Goal: Task Accomplishment & Management: Use online tool/utility

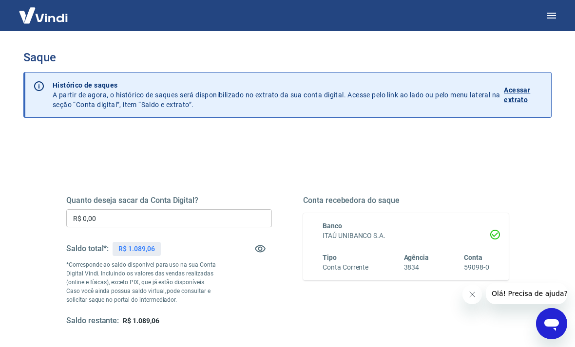
click at [190, 210] on input "R$ 0,00" at bounding box center [169, 218] width 206 height 18
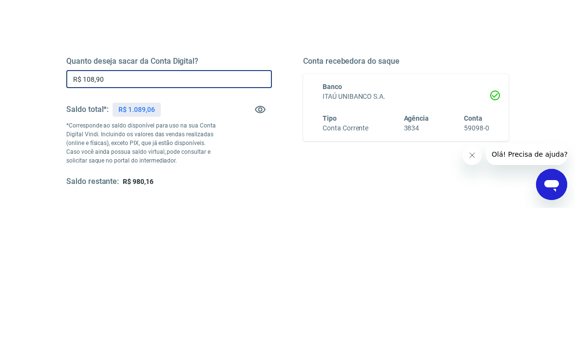
type input "R$ 1.089,06"
click at [281, 196] on div "Quanto deseja sacar da Conta Digital? R$ 1.089,06 ​ Saldo total*: R$ 1.089,06 *…" at bounding box center [287, 261] width 442 height 131
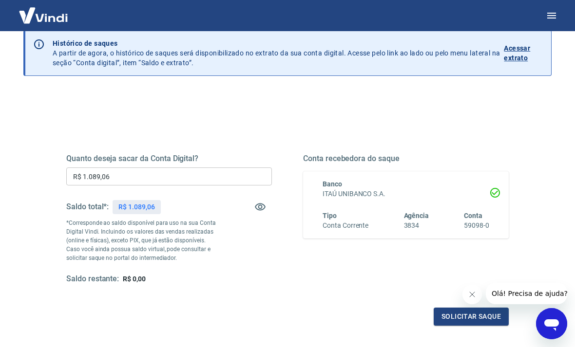
scroll to position [103, 0]
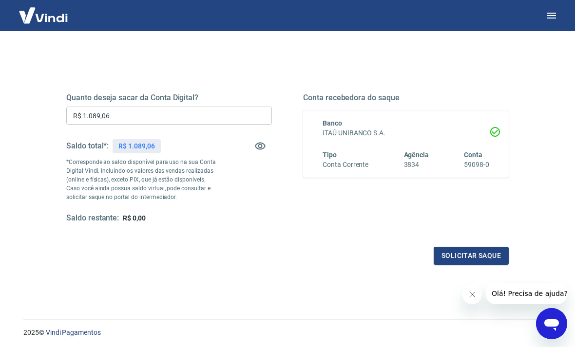
click at [469, 252] on button "Solicitar saque" at bounding box center [471, 256] width 75 height 18
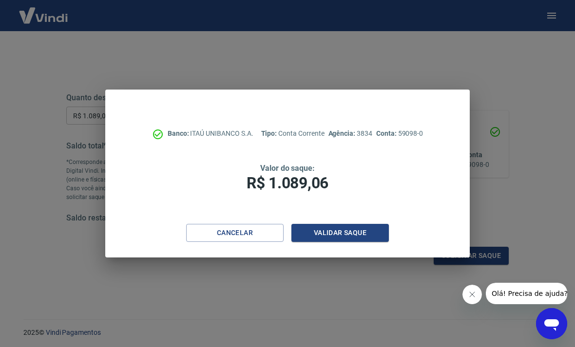
click at [368, 242] on button "Validar saque" at bounding box center [339, 233] width 97 height 18
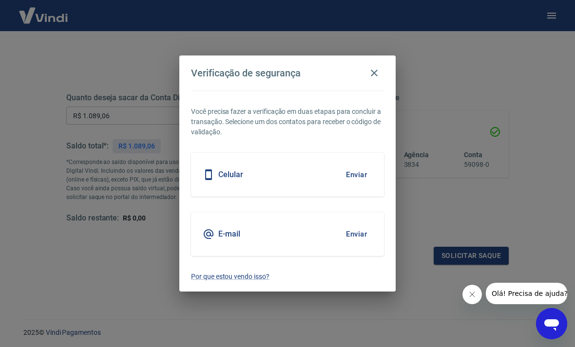
click at [358, 245] on button "Enviar" at bounding box center [357, 234] width 32 height 20
click at [357, 245] on button "Enviar" at bounding box center [357, 234] width 32 height 20
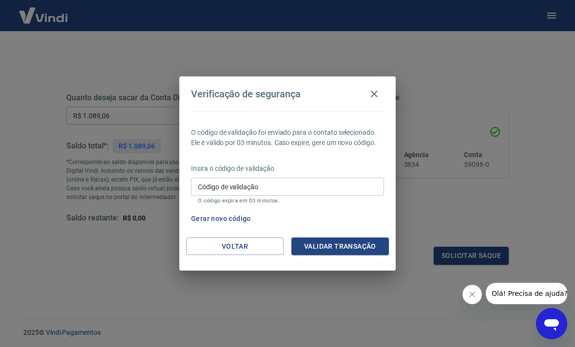
click at [227, 218] on button "Gerar novo código" at bounding box center [221, 219] width 68 height 18
click at [301, 181] on input "Código de validação" at bounding box center [287, 187] width 193 height 18
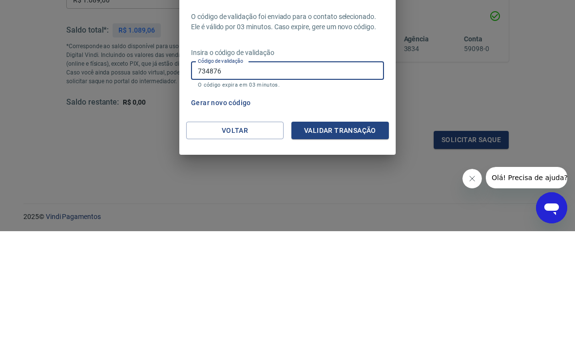
click at [336, 238] on button "Validar transação" at bounding box center [339, 247] width 97 height 18
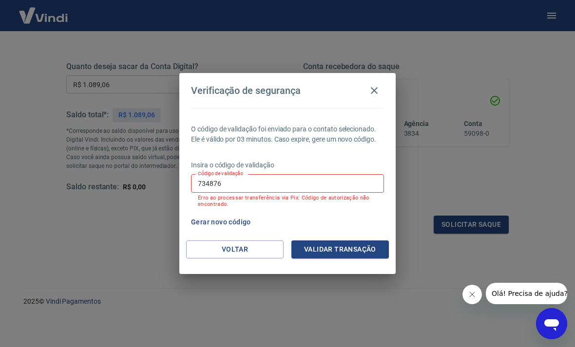
click at [341, 177] on input "734876" at bounding box center [287, 183] width 193 height 18
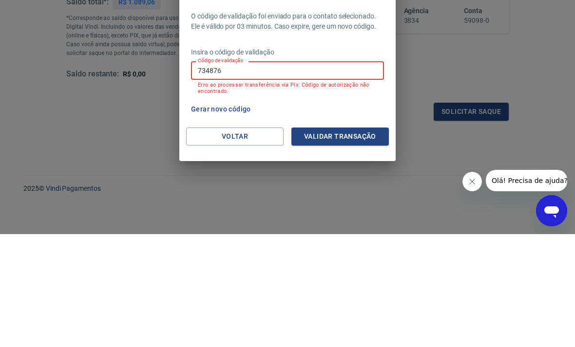
click at [342, 174] on input "734876" at bounding box center [287, 183] width 193 height 18
type input "7"
type input "846038"
click at [364, 241] on button "Validar transação" at bounding box center [339, 250] width 97 height 18
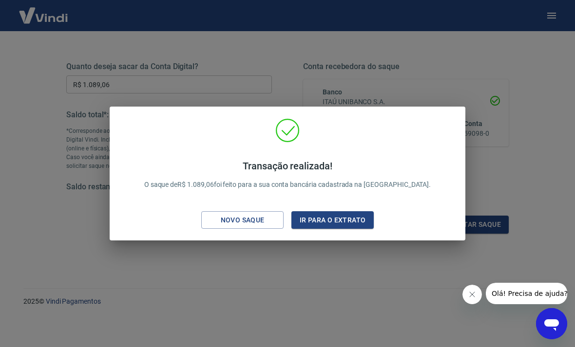
click at [354, 216] on button "Ir para o extrato" at bounding box center [332, 220] width 82 height 18
